Goal: Task Accomplishment & Management: Manage account settings

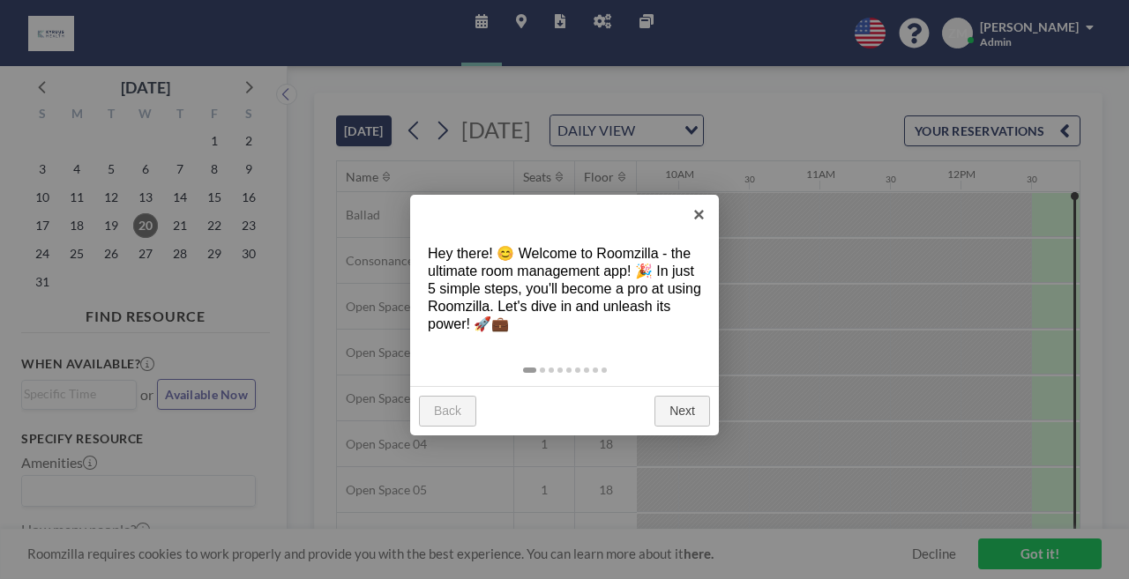
scroll to position [0, 1376]
click at [696, 216] on link "×" at bounding box center [699, 215] width 40 height 40
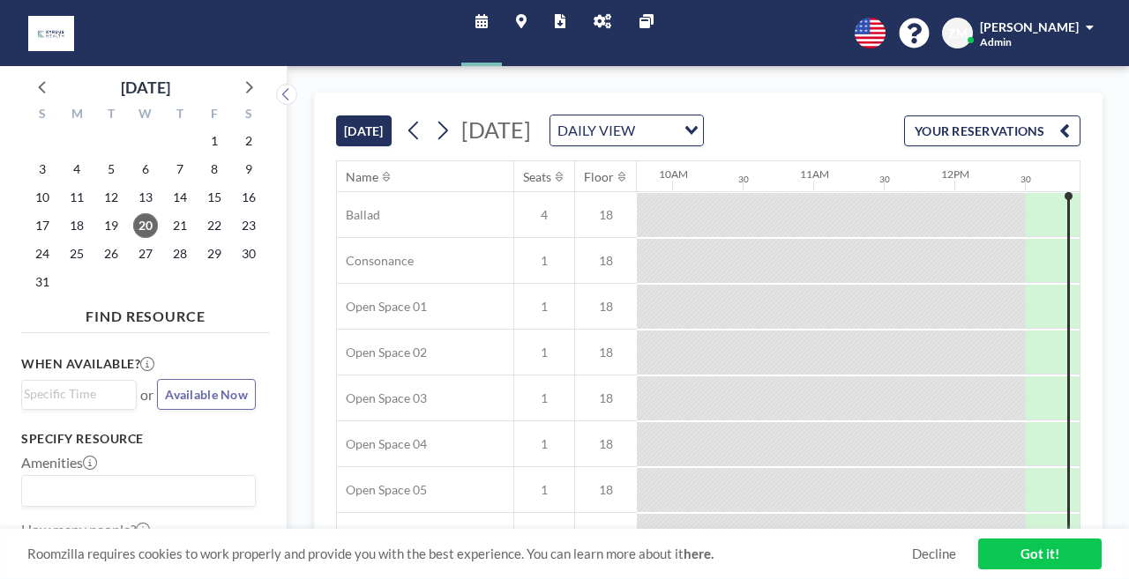
click at [532, 27] on link "Maps" at bounding box center [521, 33] width 39 height 66
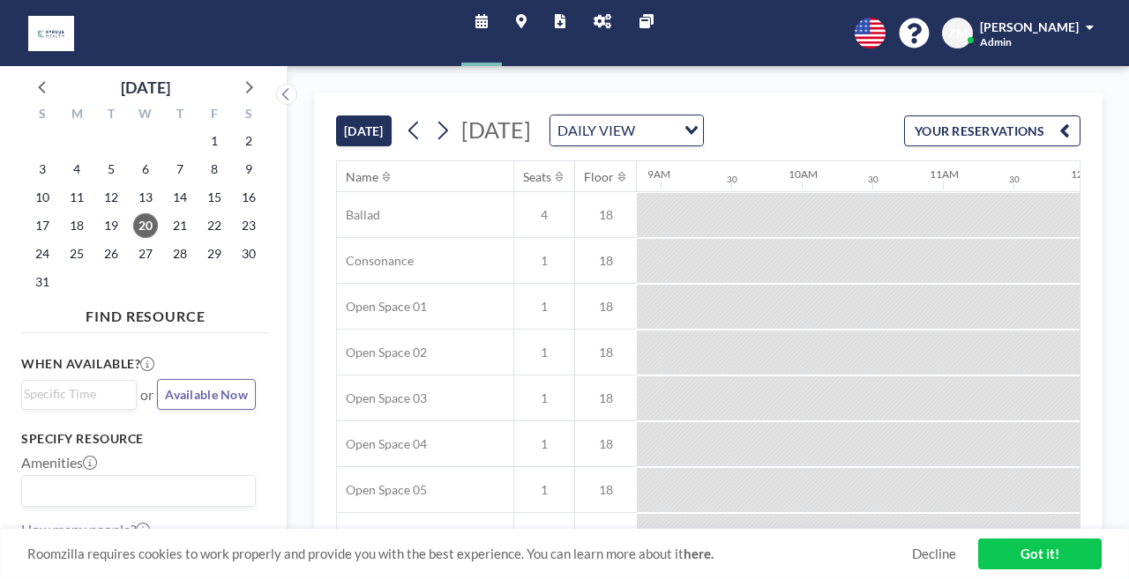
scroll to position [0, 1376]
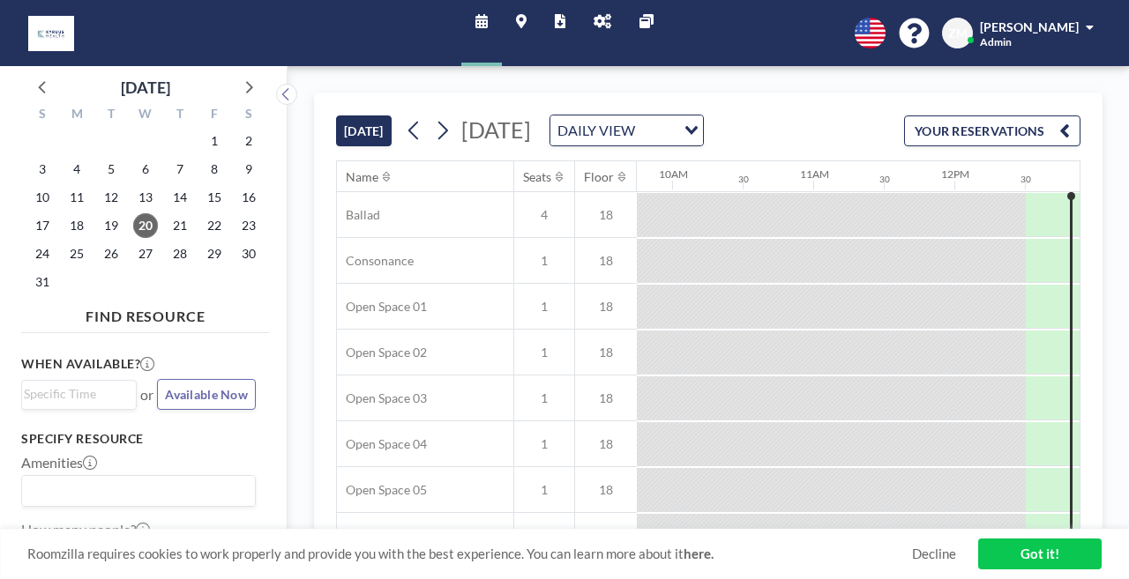
click at [595, 23] on link "Admin panel" at bounding box center [602, 33] width 46 height 66
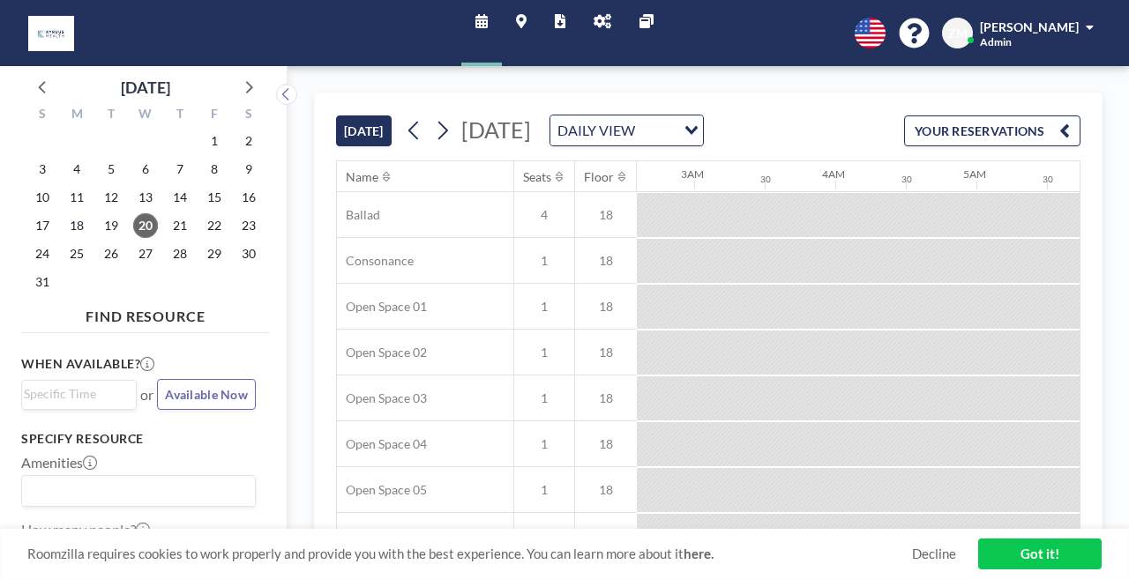
scroll to position [0, 744]
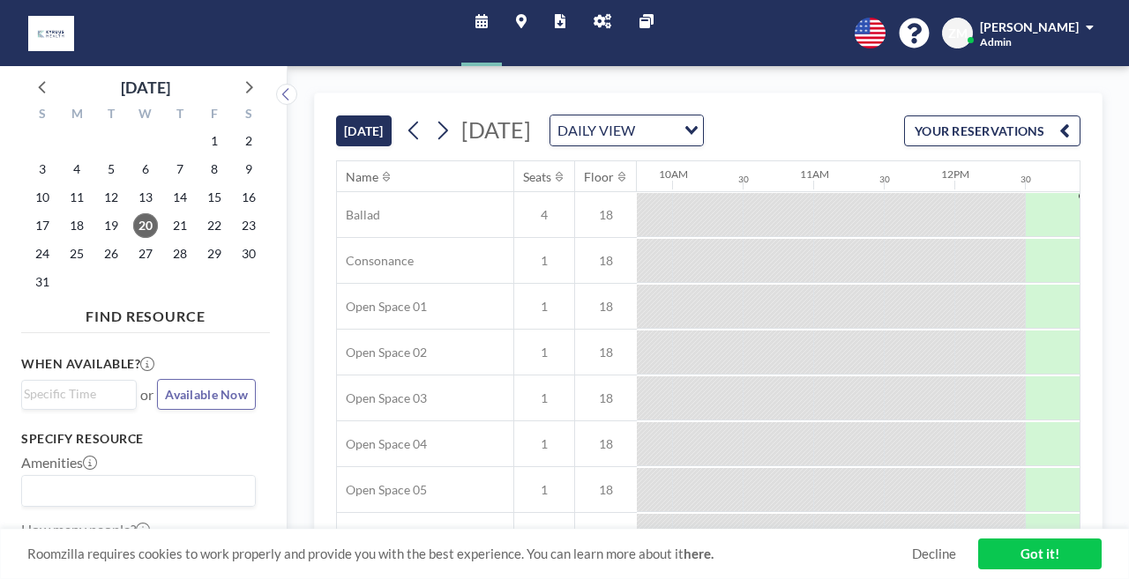
click at [595, 21] on icon at bounding box center [602, 21] width 18 height 14
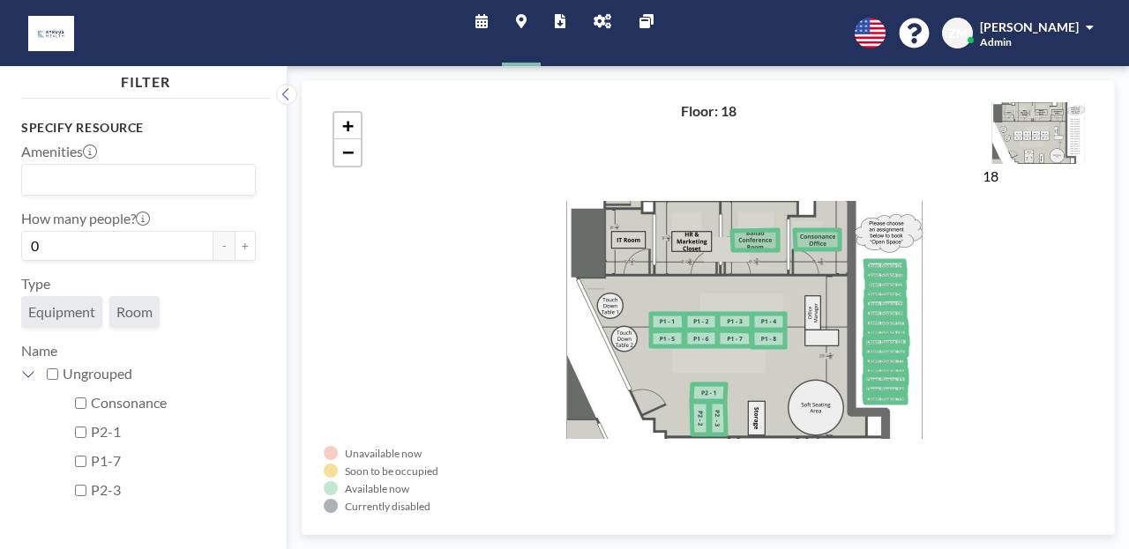
click at [560, 17] on icon at bounding box center [560, 21] width 11 height 14
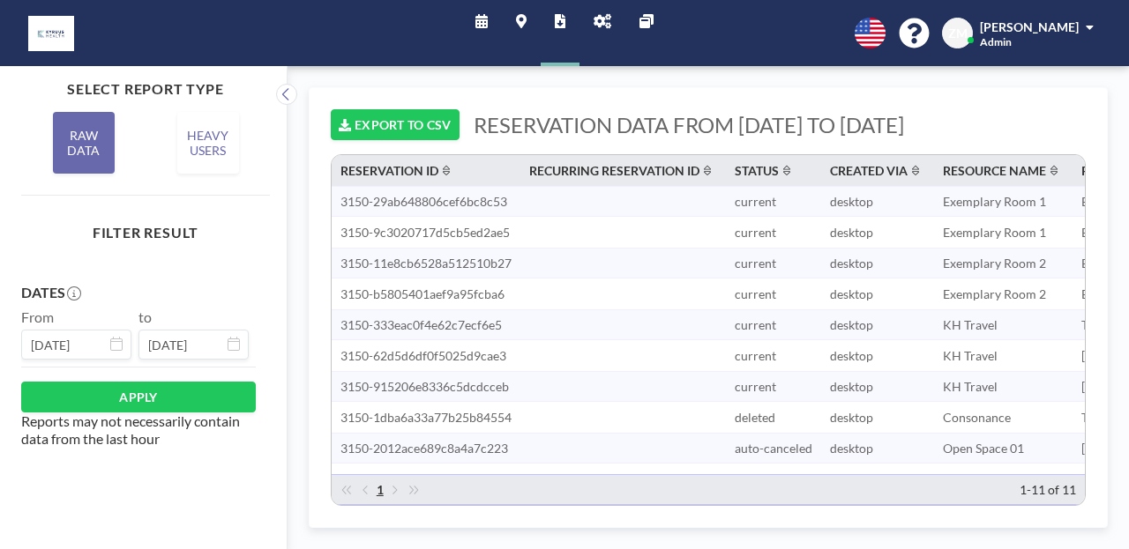
click at [523, 22] on link "Maps" at bounding box center [521, 33] width 39 height 66
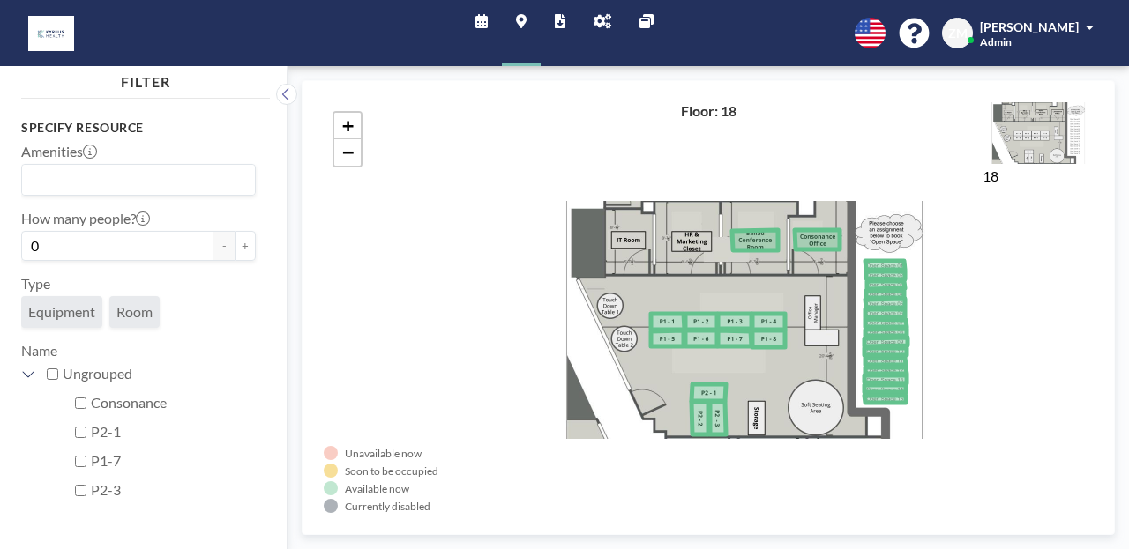
click at [593, 15] on icon at bounding box center [602, 21] width 18 height 14
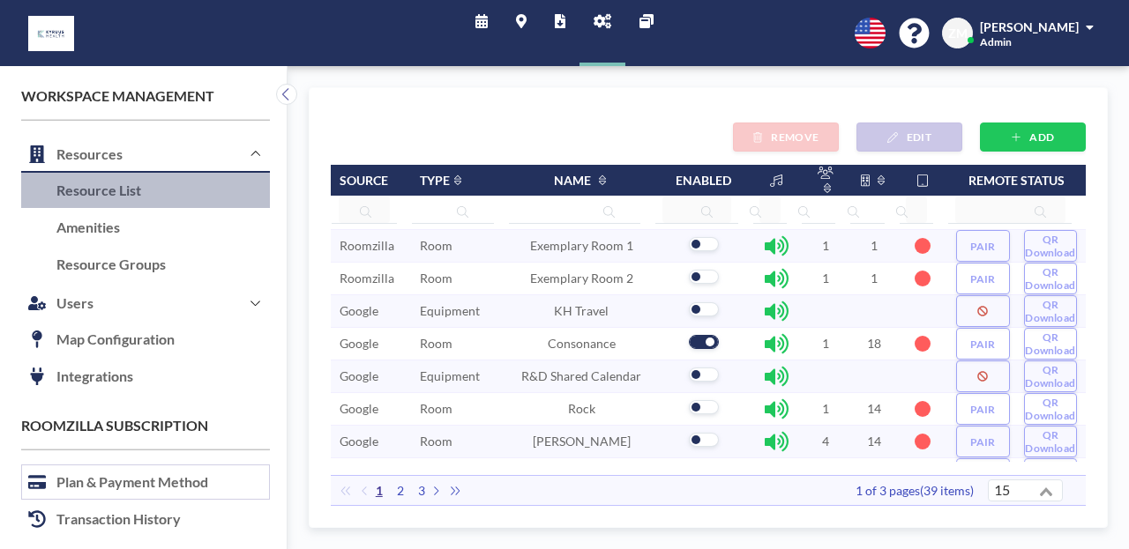
click at [120, 465] on link "Plan & Payment Method" at bounding box center [145, 483] width 249 height 37
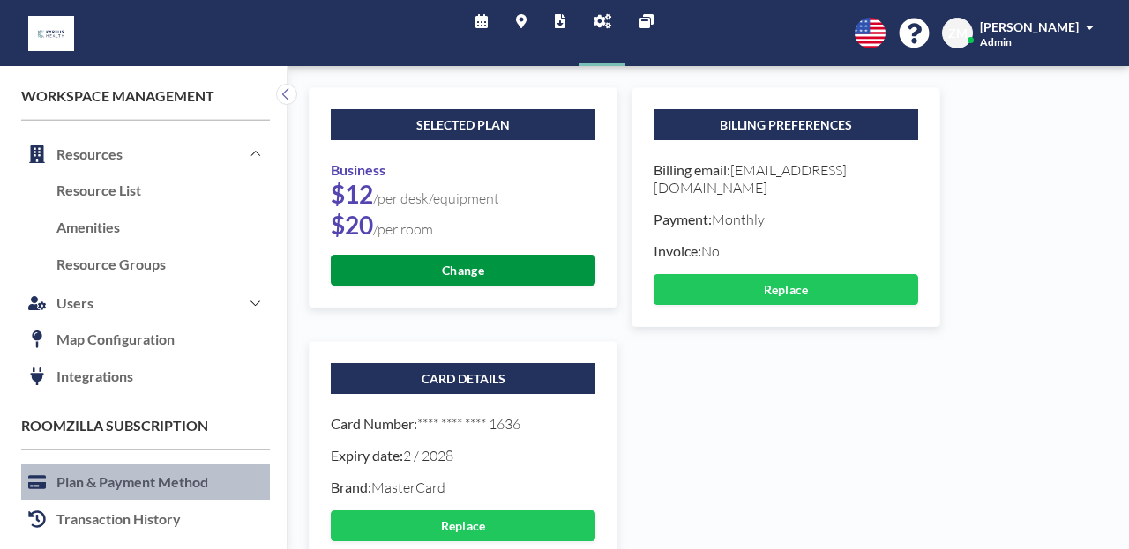
click at [367, 255] on button "Change" at bounding box center [463, 270] width 265 height 31
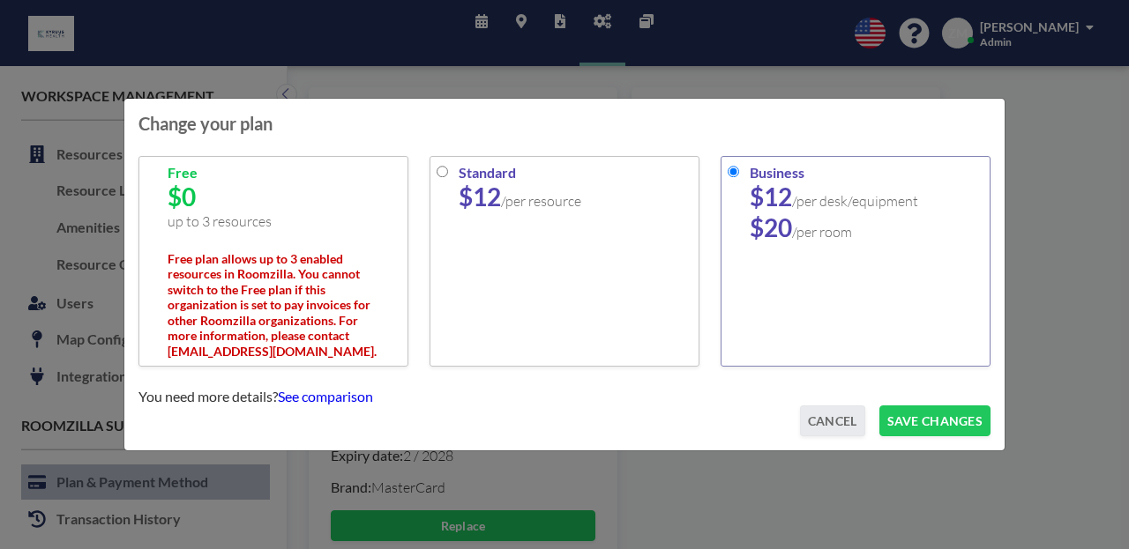
click at [473, 195] on div "Standard $12 /per resource" at bounding box center [564, 262] width 270 height 212
radio input "true"
radio input "false"
click at [879, 406] on button "SAVE CHANGES" at bounding box center [934, 421] width 111 height 31
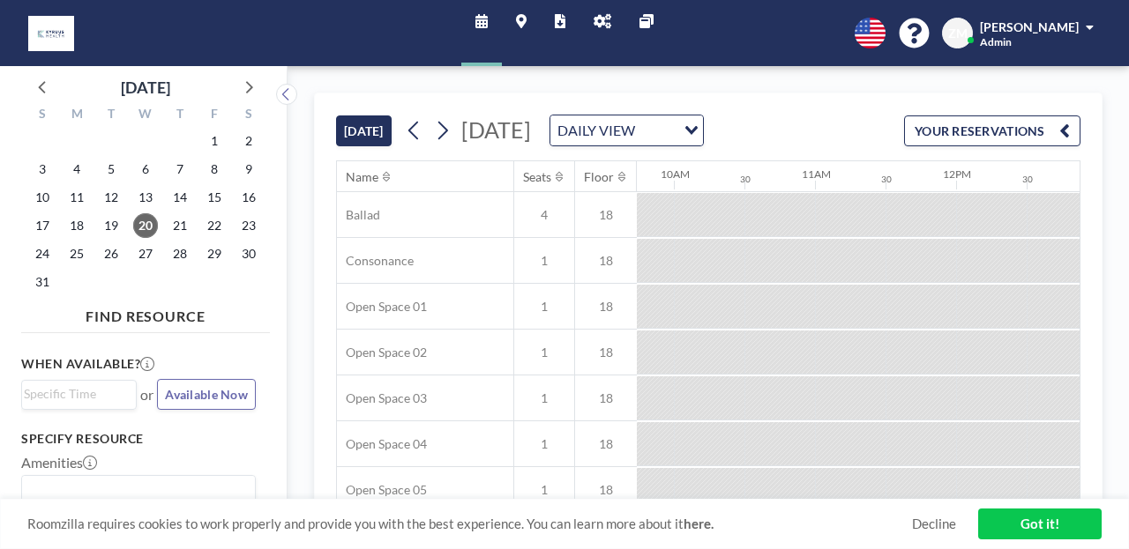
scroll to position [0, 1433]
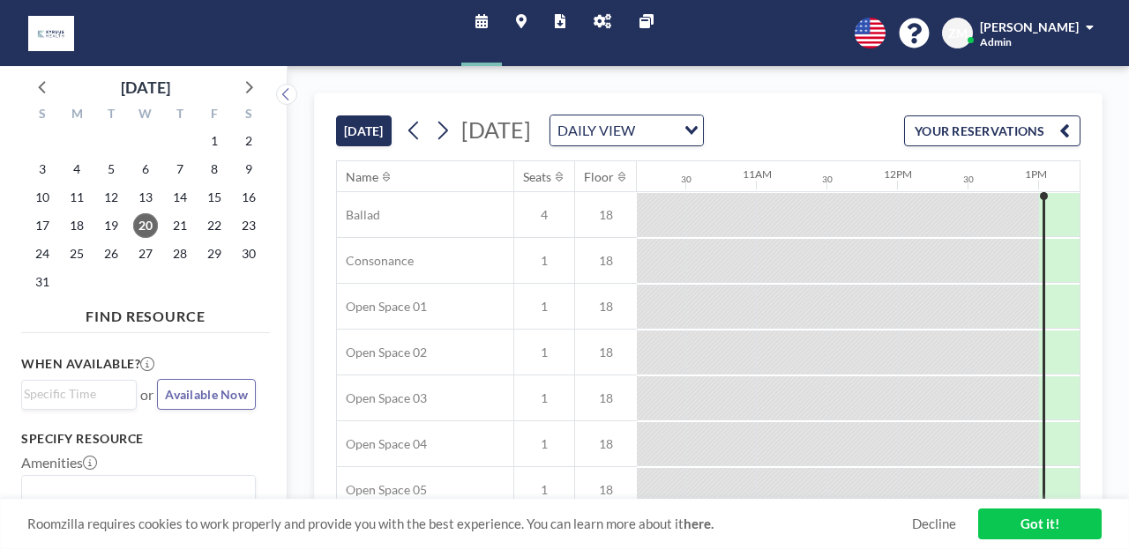
click at [1046, 29] on div "[PERSON_NAME] Admin" at bounding box center [1037, 33] width 114 height 31
click at [1051, 102] on link "Log out" at bounding box center [1040, 119] width 157 height 35
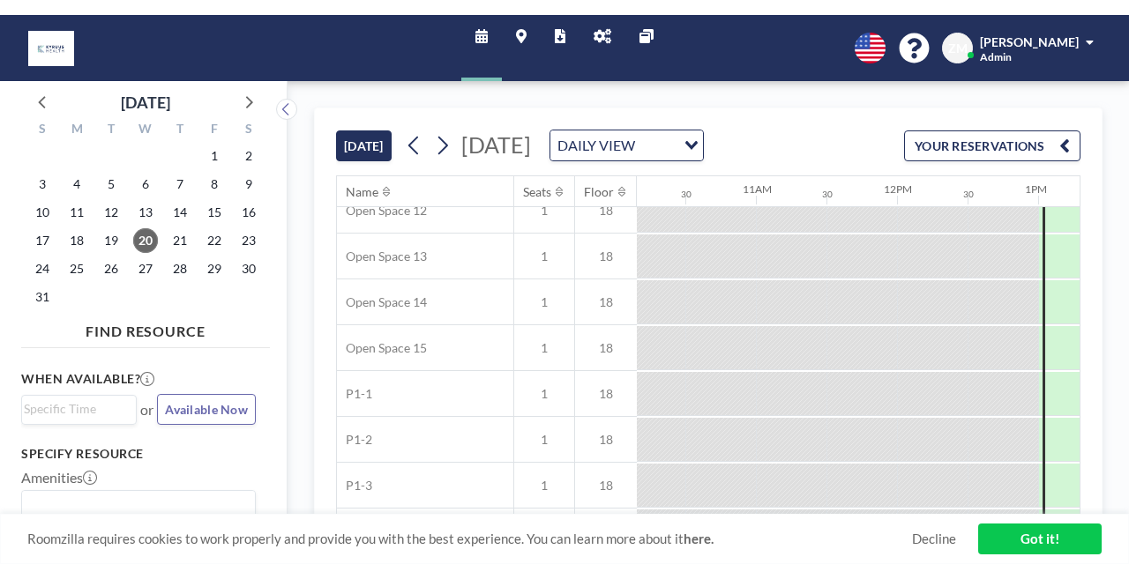
scroll to position [0, 1433]
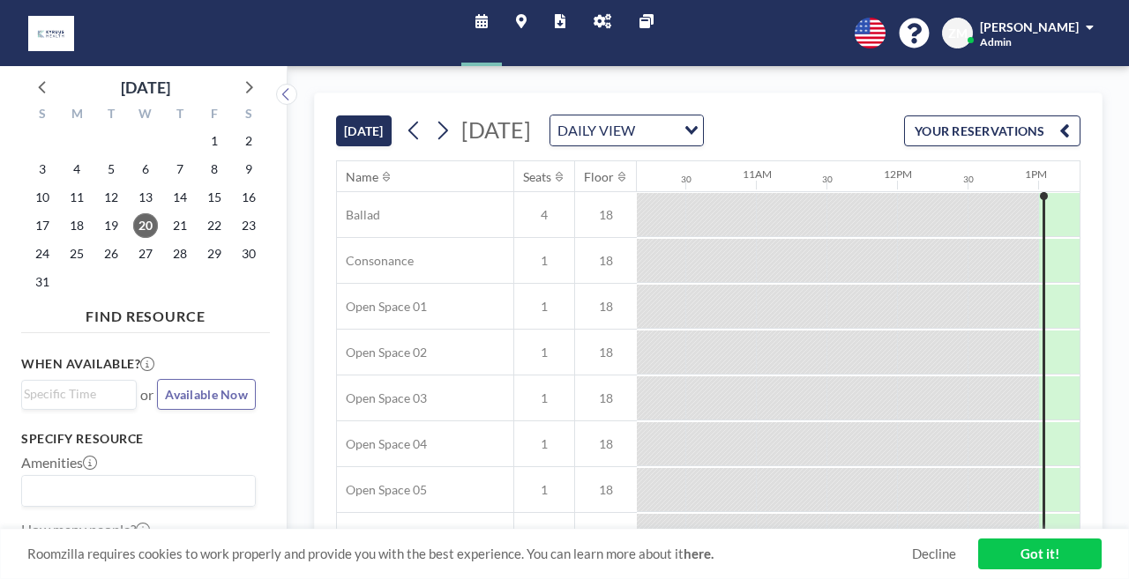
click at [593, 6] on link "Admin panel" at bounding box center [602, 33] width 46 height 66
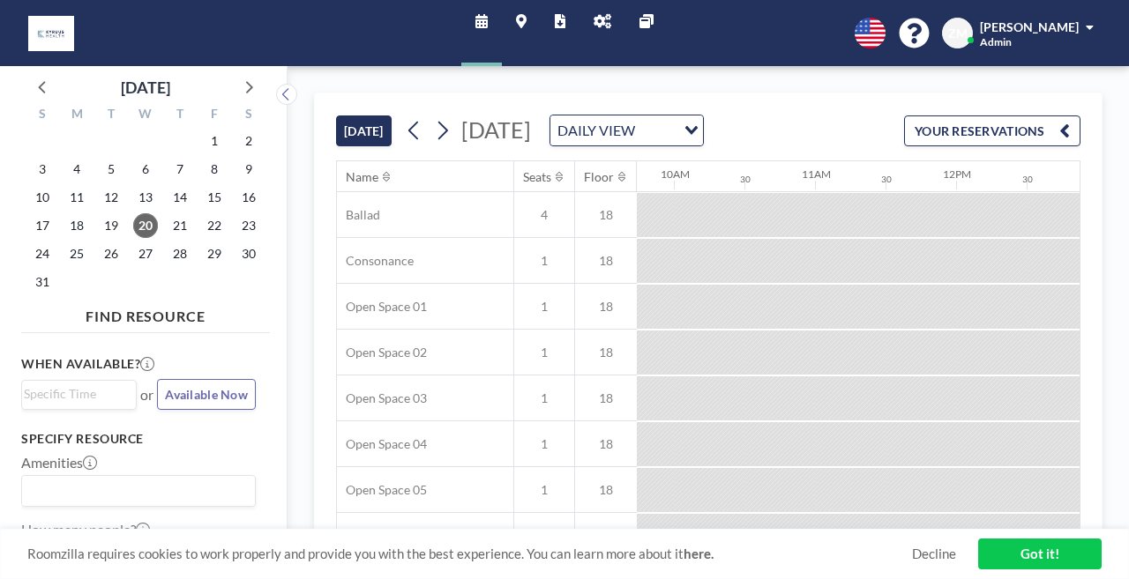
scroll to position [0, 1433]
